Goal: Information Seeking & Learning: Learn about a topic

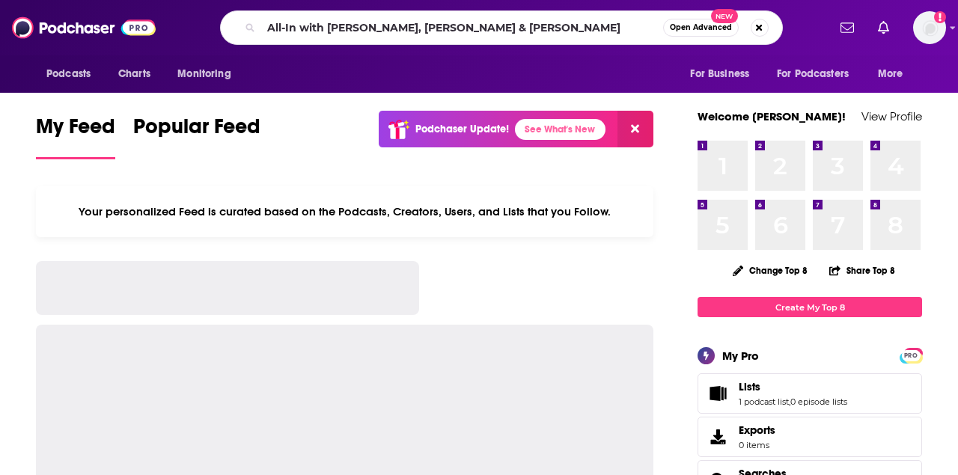
type input "All-In with [PERSON_NAME], [PERSON_NAME] & [PERSON_NAME]"
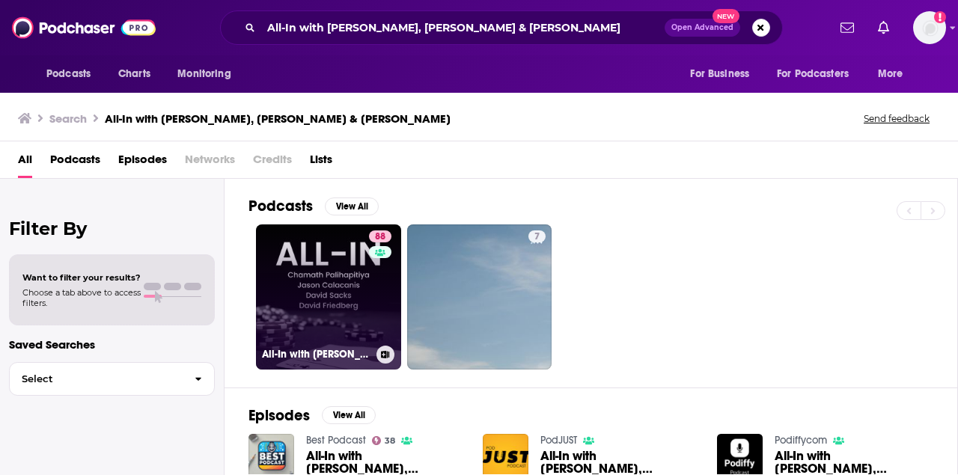
click at [342, 309] on link "88 All-In with [PERSON_NAME], [PERSON_NAME] & [PERSON_NAME]" at bounding box center [328, 297] width 145 height 145
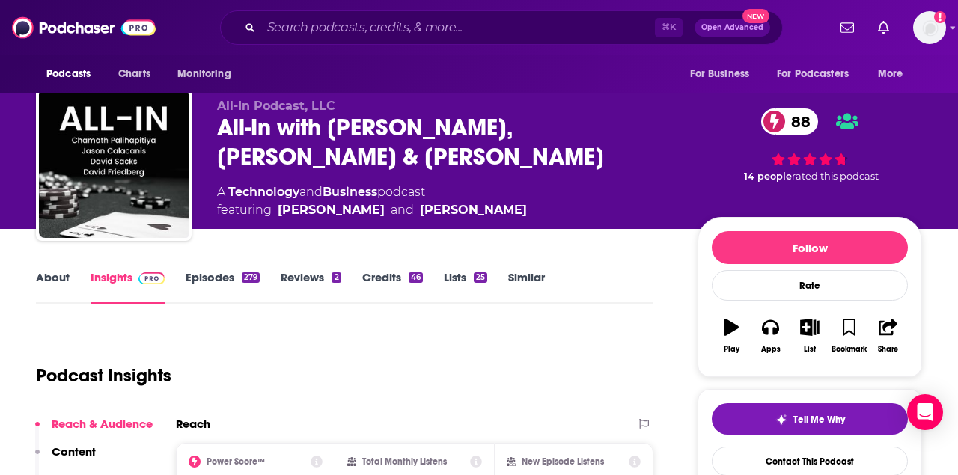
scroll to position [225, 0]
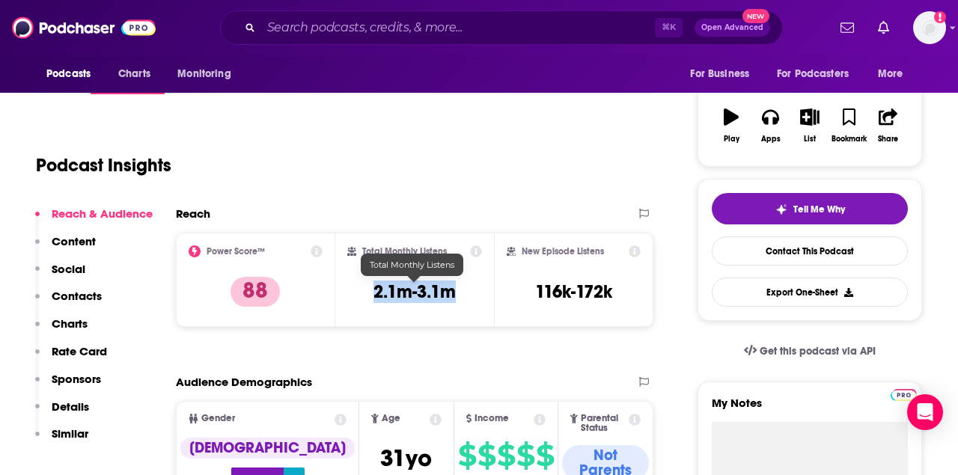
drag, startPoint x: 374, startPoint y: 293, endPoint x: 451, endPoint y: 293, distance: 77.1
click at [451, 293] on h3 "2.1m-3.1m" at bounding box center [415, 292] width 82 height 22
copy h3 "2.1m-3.1m"
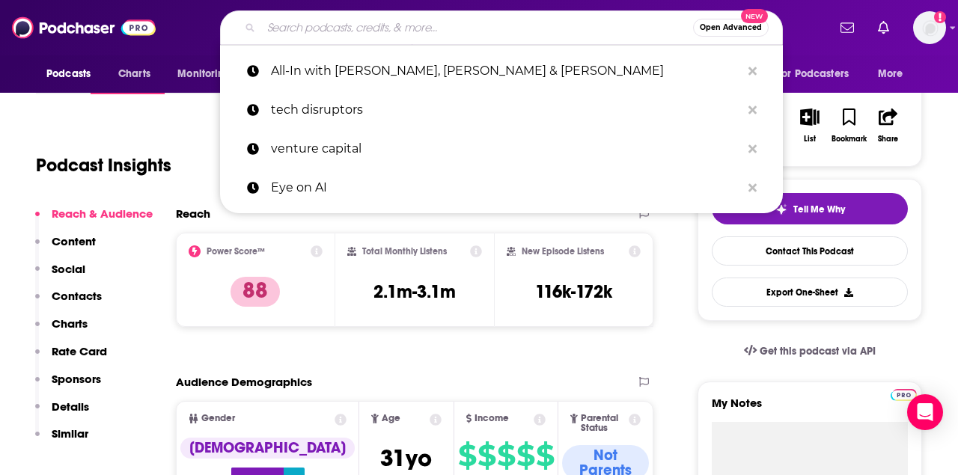
click at [466, 31] on input "Search podcasts, credits, & more..." at bounding box center [477, 28] width 432 height 24
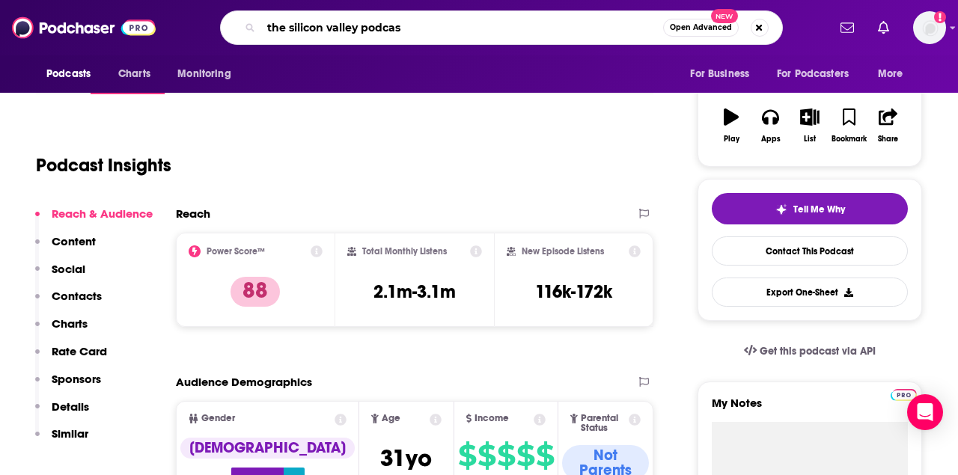
type input "the silicon valley podcast"
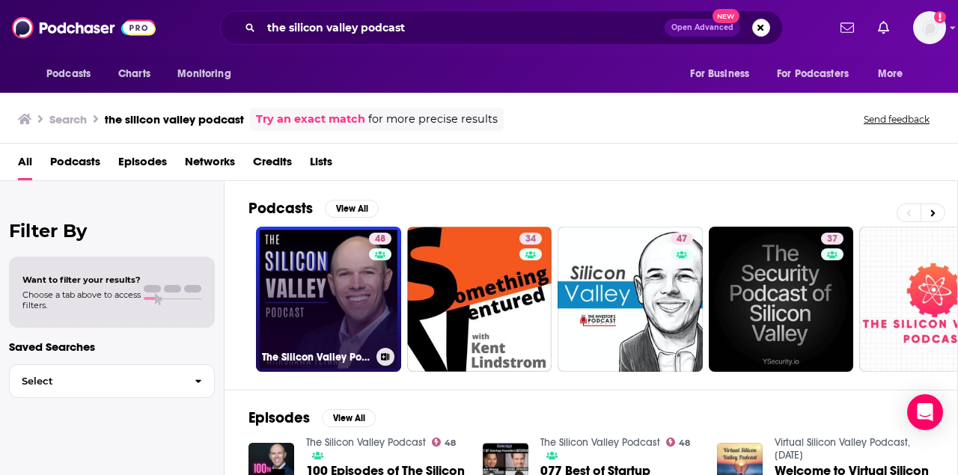
click at [335, 287] on link "48 The Silicon Valley Podcast" at bounding box center [328, 299] width 145 height 145
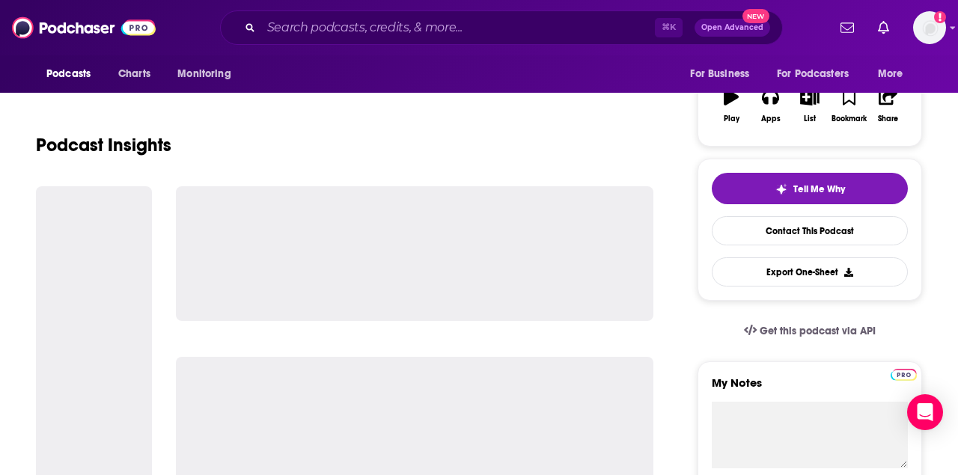
scroll to position [263, 0]
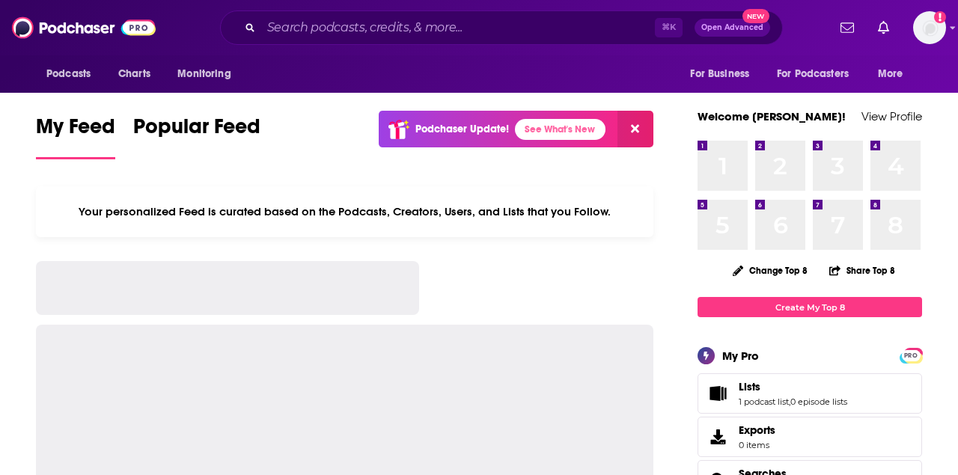
click at [592, 10] on div "⌘ K Open Advanced New" at bounding box center [501, 27] width 563 height 34
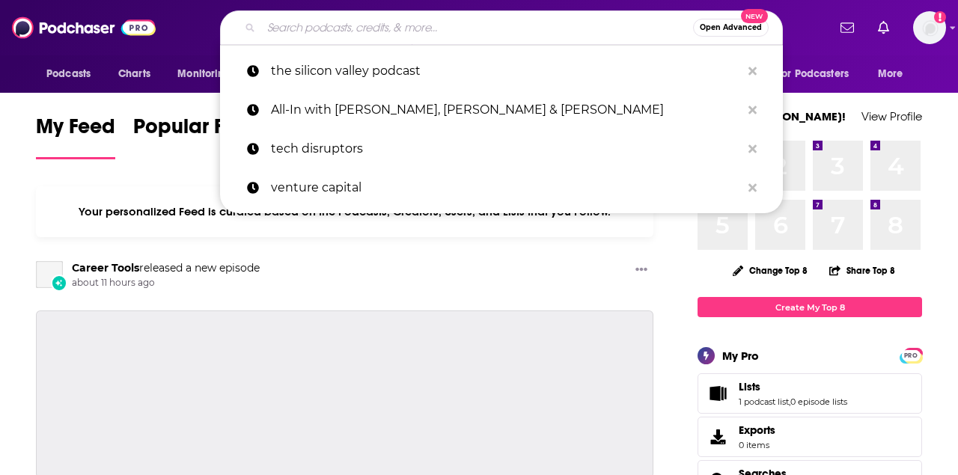
click at [584, 31] on input "Search podcasts, credits, & more..." at bounding box center [477, 28] width 432 height 24
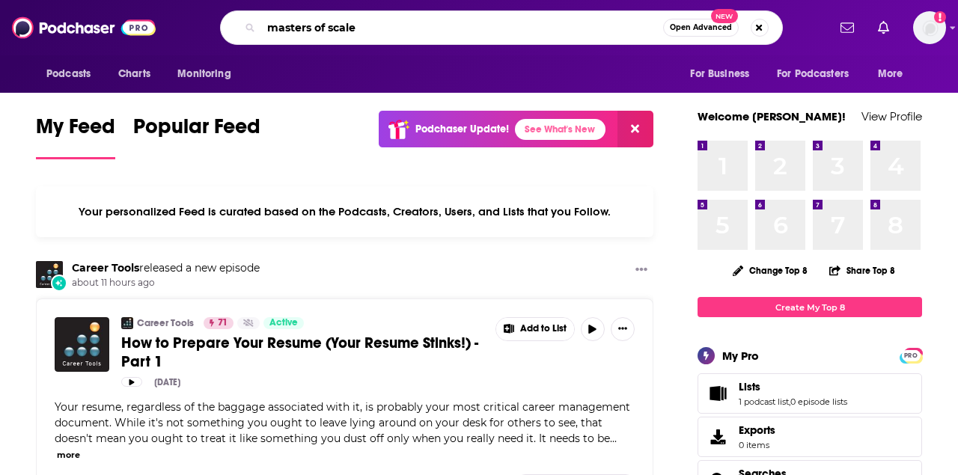
type input "masters of scale"
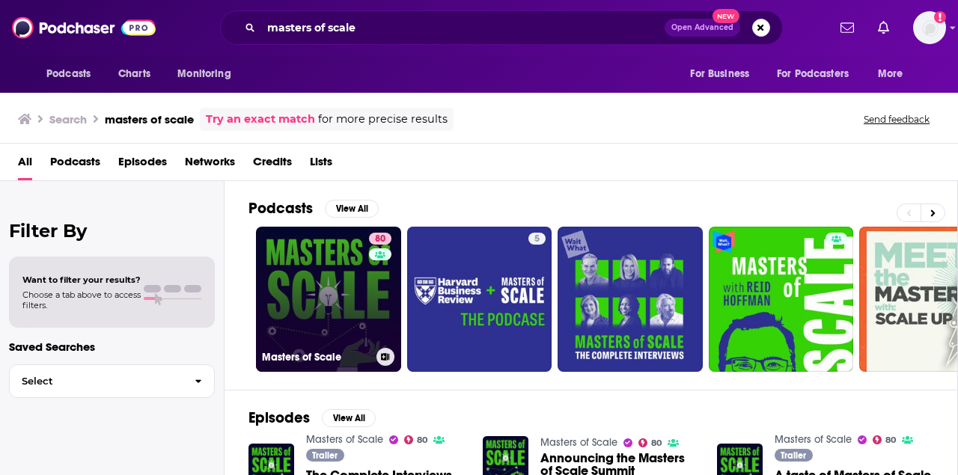
click at [344, 293] on link "80 Masters of Scale" at bounding box center [328, 299] width 145 height 145
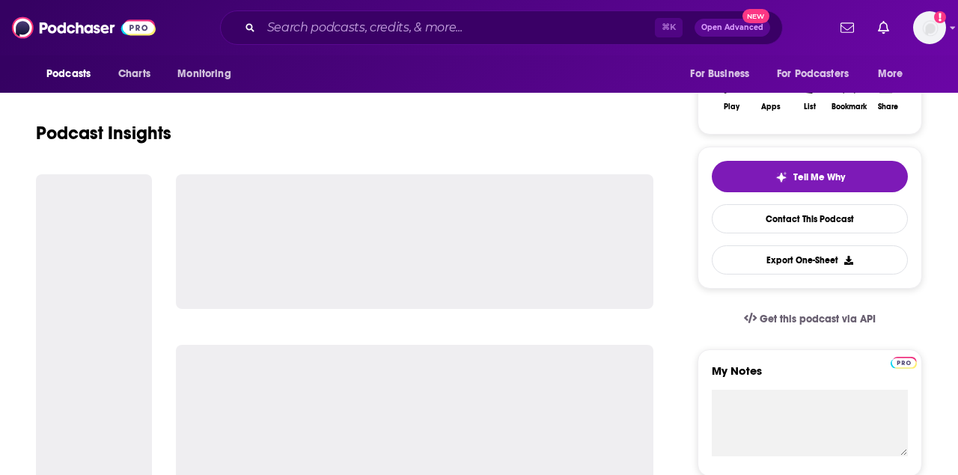
scroll to position [259, 0]
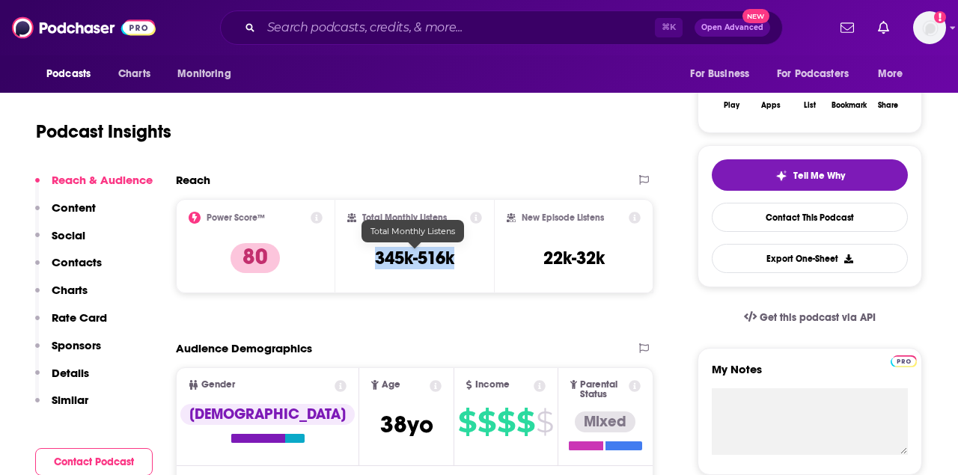
drag, startPoint x: 372, startPoint y: 261, endPoint x: 473, endPoint y: 261, distance: 101.1
click at [474, 261] on div "Total Monthly Listens 345k-516k" at bounding box center [415, 246] width 136 height 69
copy h3 "345k-516k"
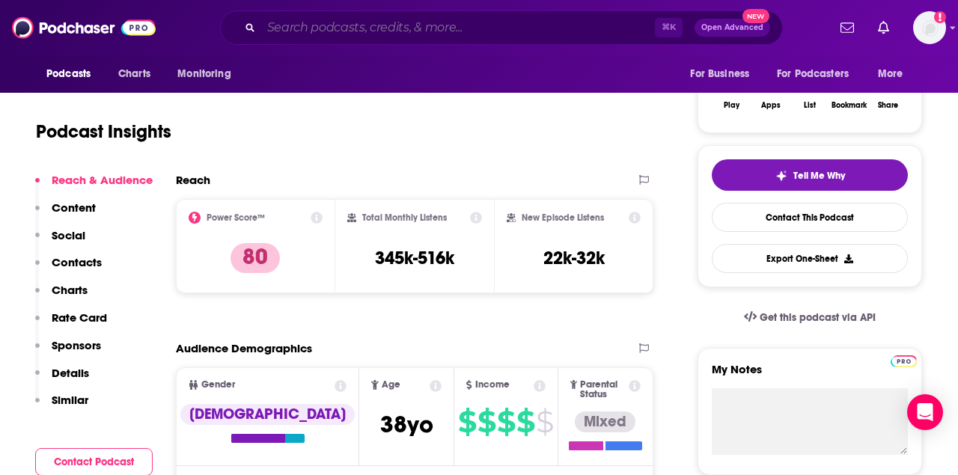
click at [436, 34] on input "Search podcasts, credits, & more..." at bounding box center [458, 28] width 394 height 24
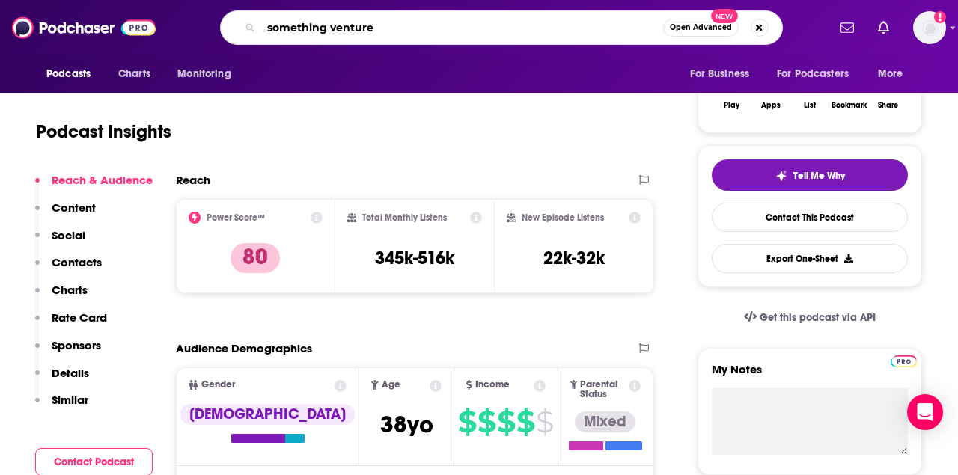
type input "something ventured"
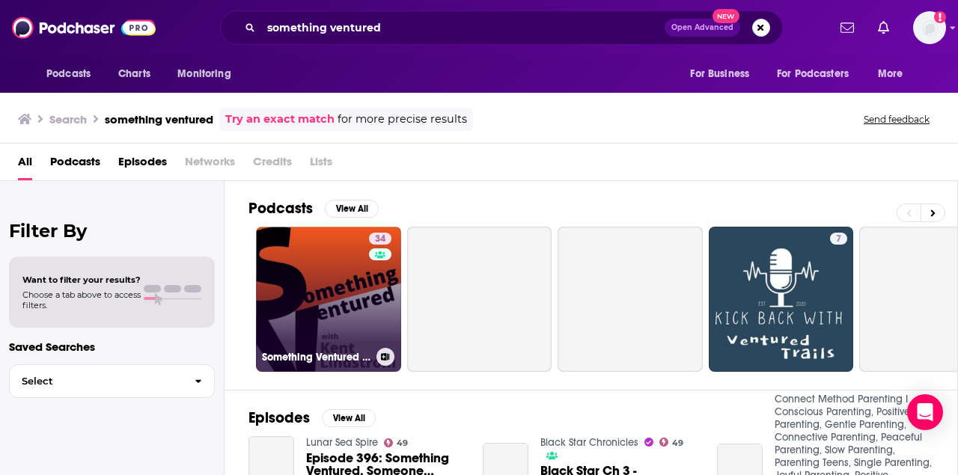
click at [344, 276] on link "34 Something Ventured -- [GEOGRAPHIC_DATA] Podcast" at bounding box center [328, 299] width 145 height 145
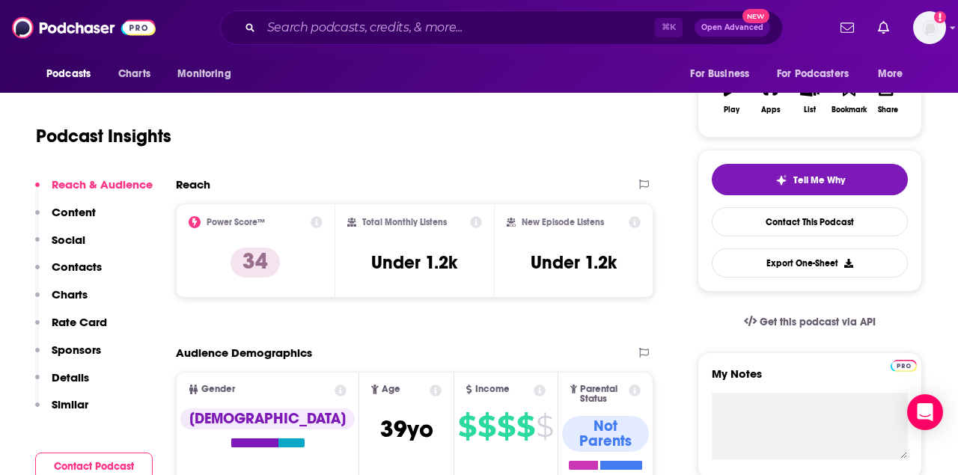
scroll to position [295, 0]
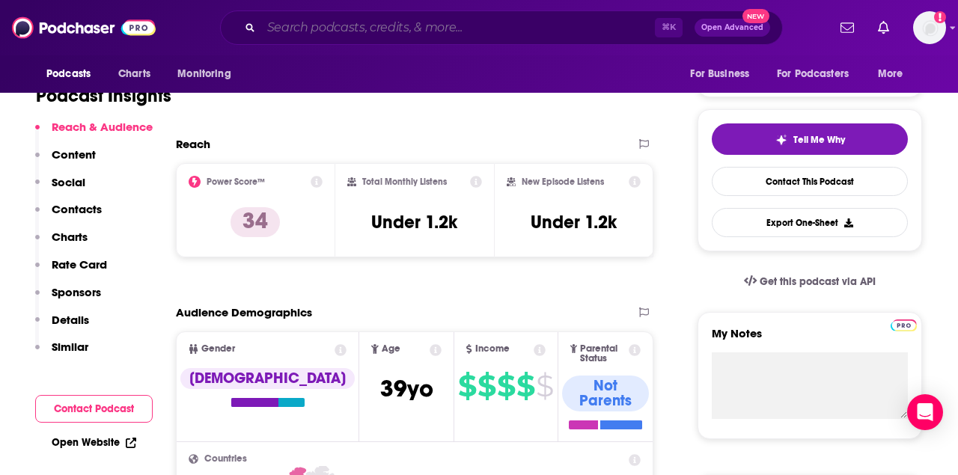
click at [544, 36] on input "Search podcasts, credits, & more..." at bounding box center [458, 28] width 394 height 24
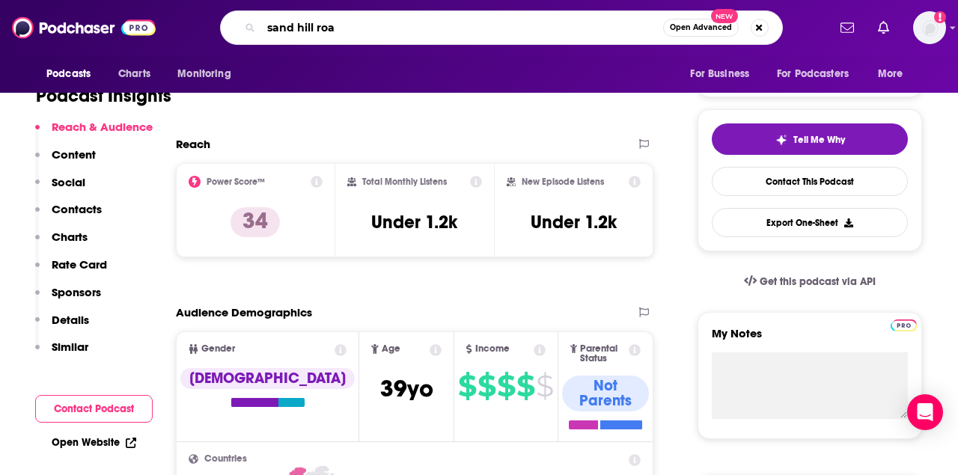
type input "sand hill road"
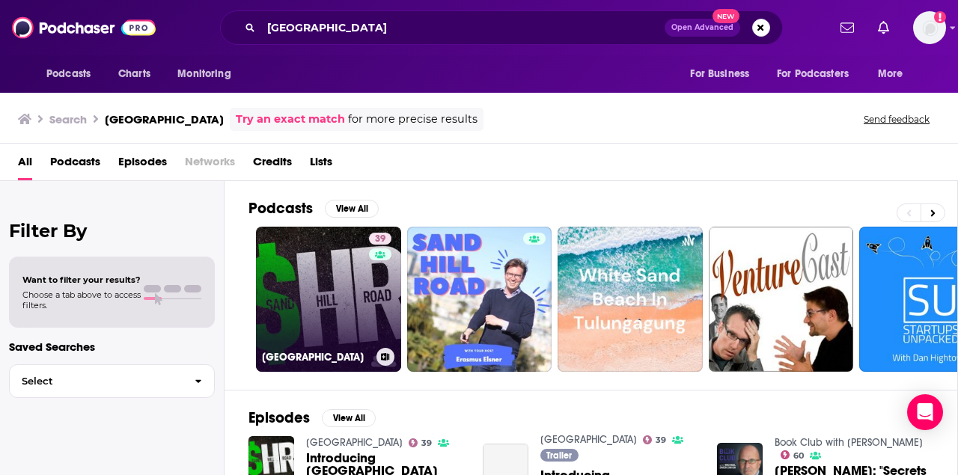
click at [341, 302] on link "39 Sand Hill Road" at bounding box center [328, 299] width 145 height 145
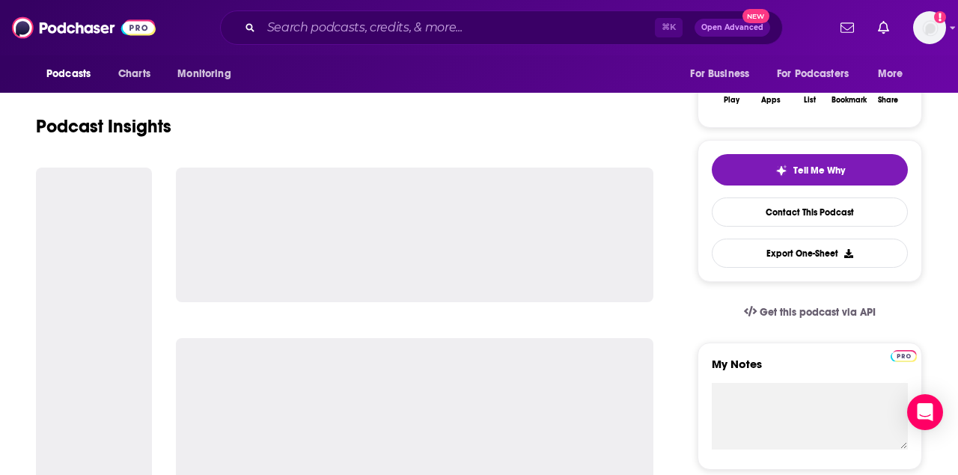
scroll to position [270, 0]
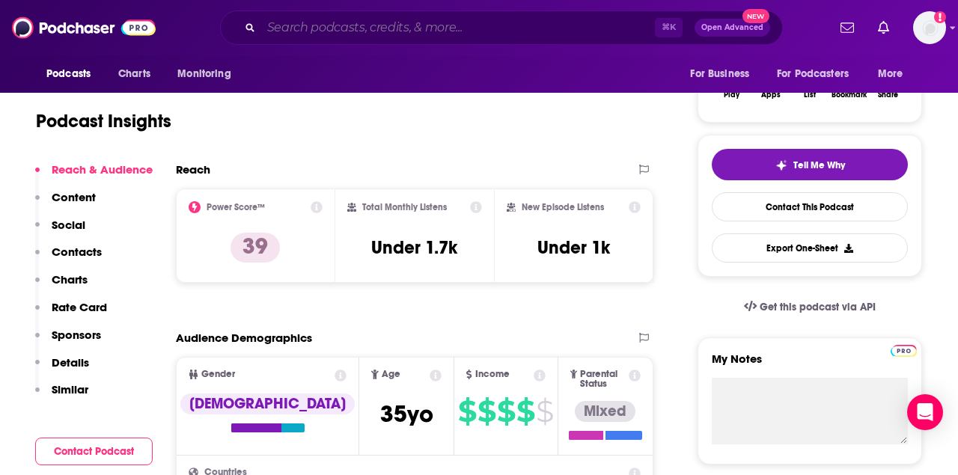
click at [536, 30] on input "Search podcasts, credits, & more..." at bounding box center [458, 28] width 394 height 24
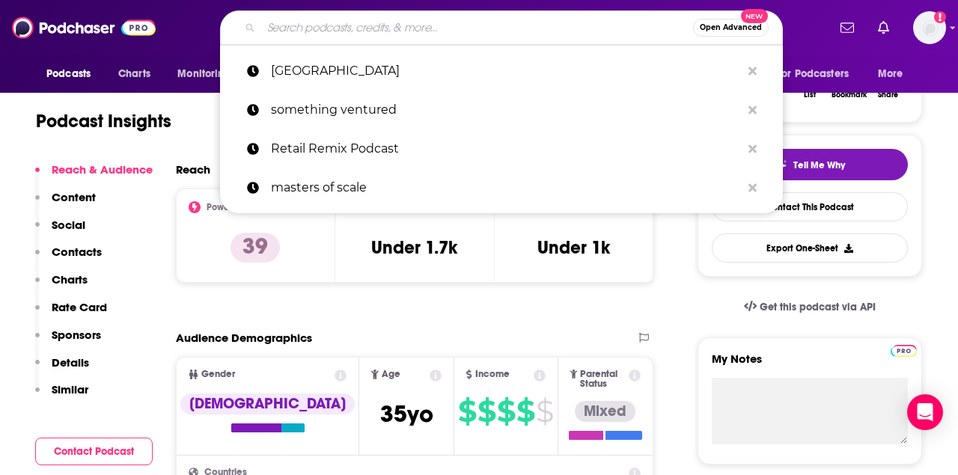
paste input "Big Technology Podcast"
type input "Big Technology Podcast"
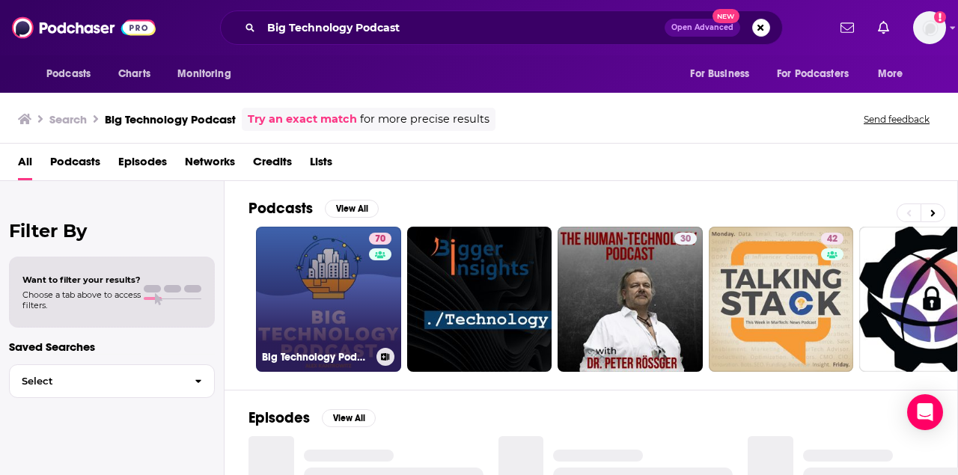
click at [329, 298] on link "70 Big Technology Podcast" at bounding box center [328, 299] width 145 height 145
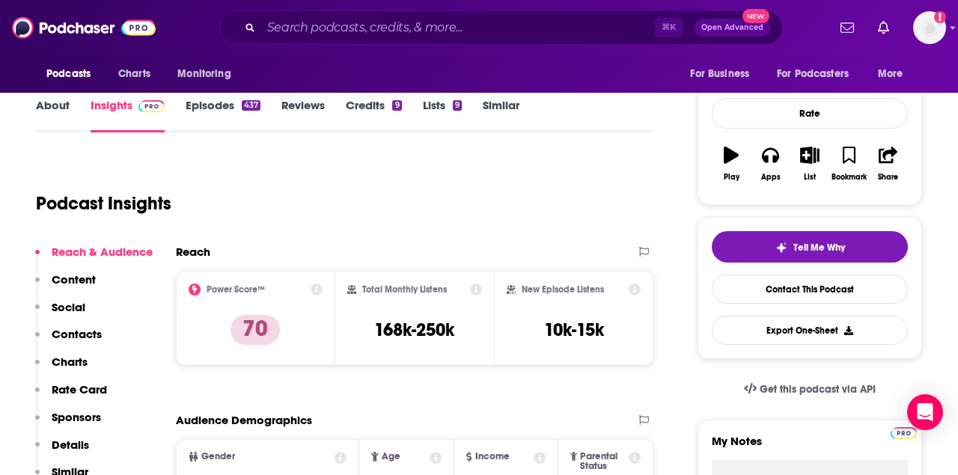
scroll to position [203, 0]
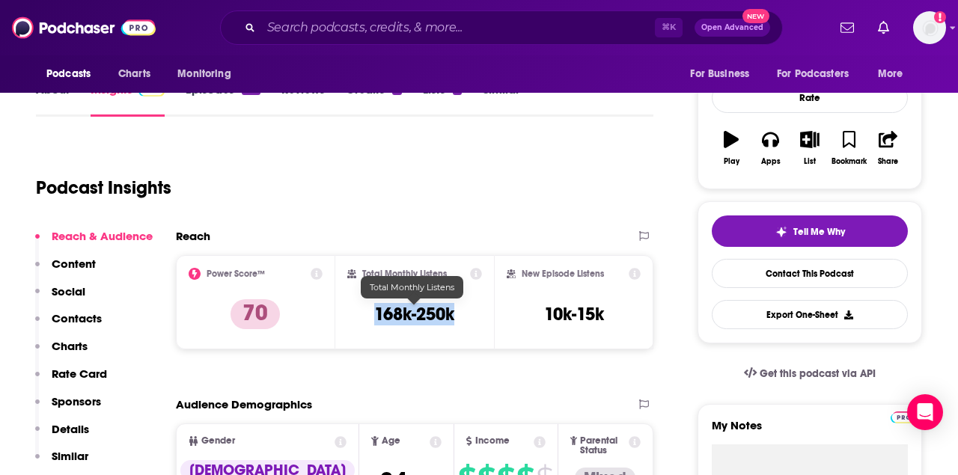
drag, startPoint x: 376, startPoint y: 313, endPoint x: 455, endPoint y: 313, distance: 79.4
click at [454, 313] on h3 "168k-250k" at bounding box center [414, 314] width 80 height 22
copy h3 "168k-250k"
